Goal: Task Accomplishment & Management: Use online tool/utility

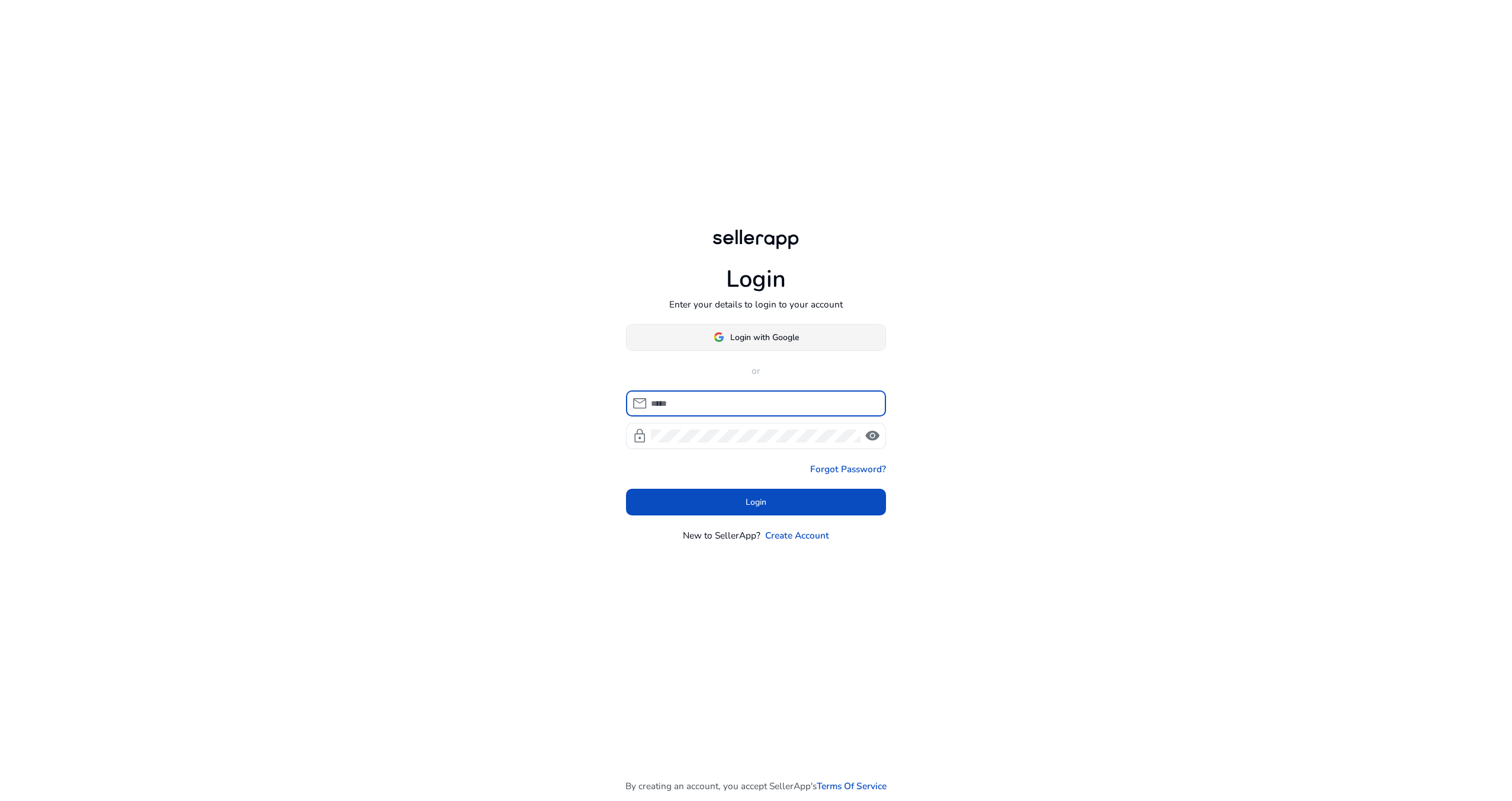
click at [763, 339] on span "Login with Google" at bounding box center [765, 338] width 69 height 13
